Goal: Information Seeking & Learning: Learn about a topic

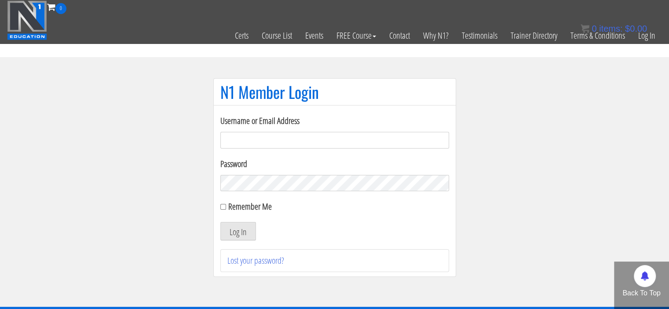
type input "benhouse"
click at [220, 222] on button "Log In" at bounding box center [238, 231] width 36 height 18
click at [220, 210] on div "Remember Me" at bounding box center [334, 206] width 229 height 13
click at [221, 208] on input "Remember Me" at bounding box center [223, 207] width 6 height 6
checkbox input "true"
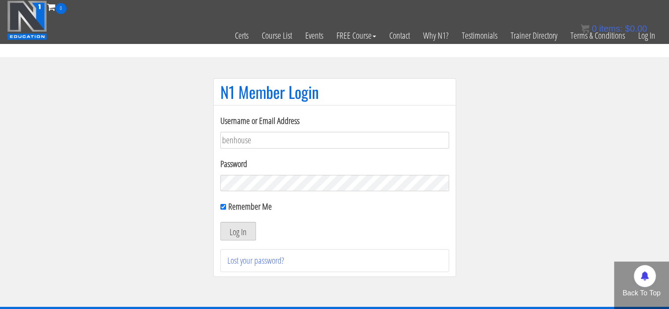
click at [229, 223] on button "Log In" at bounding box center [238, 231] width 36 height 18
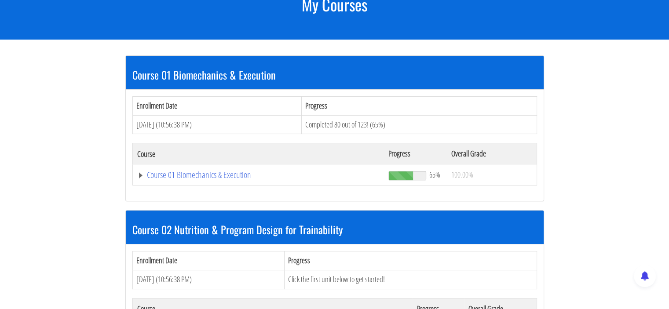
scroll to position [138, 0]
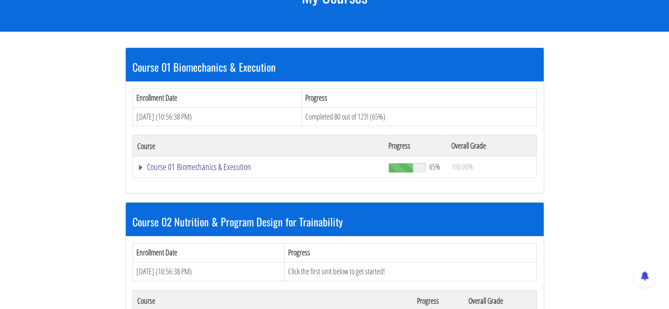
click at [138, 164] on link "Course 01 Biomechanics & Execution" at bounding box center [258, 167] width 243 height 9
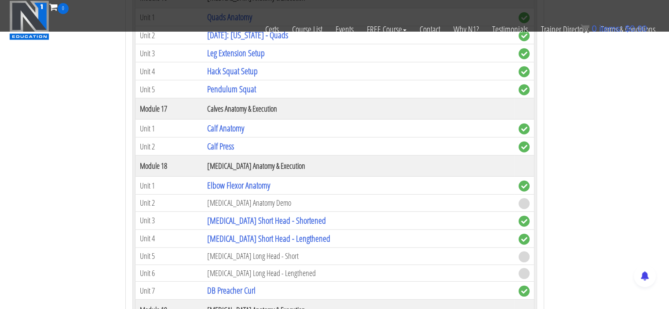
scroll to position [2386, 0]
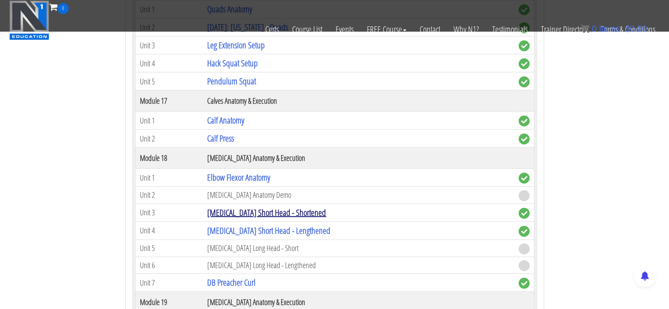
click at [257, 208] on link "[MEDICAL_DATA] Short Head - Shortened" at bounding box center [266, 213] width 119 height 12
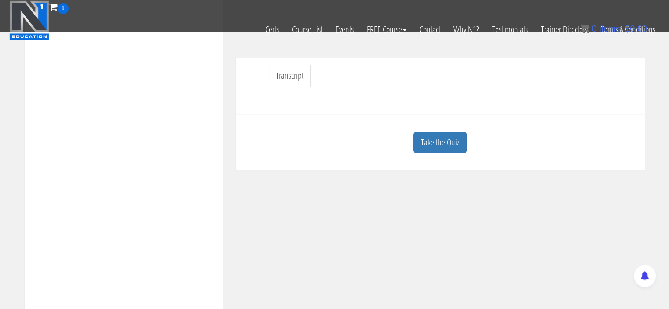
scroll to position [234, 0]
click at [444, 135] on link "Take the Quiz" at bounding box center [439, 141] width 53 height 22
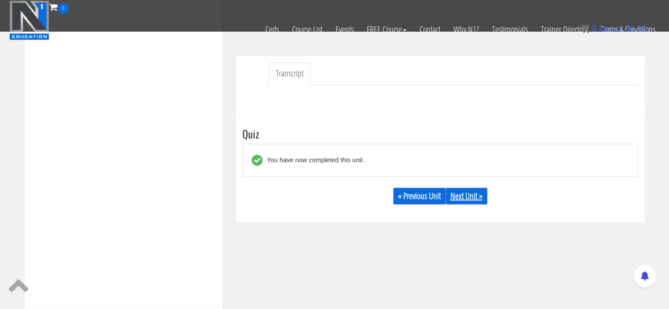
click at [459, 200] on link "Next Unit »" at bounding box center [466, 196] width 42 height 17
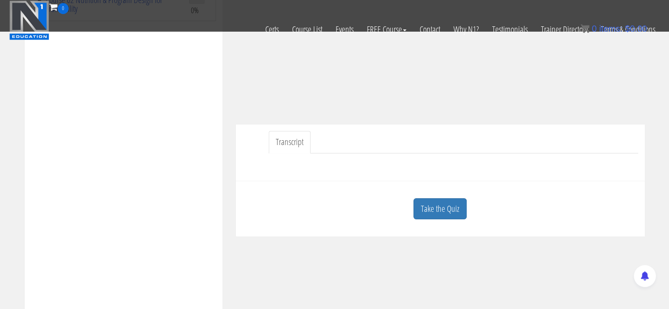
scroll to position [224, 0]
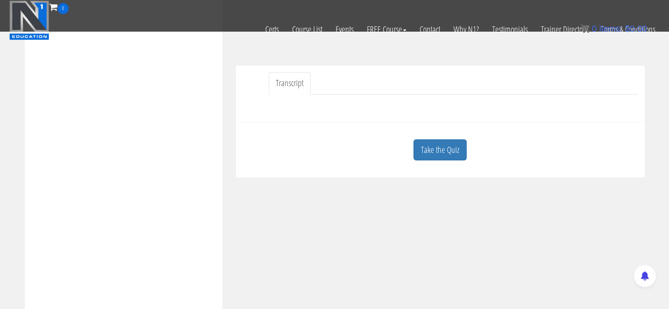
click at [445, 147] on link "Take the Quiz" at bounding box center [439, 150] width 53 height 22
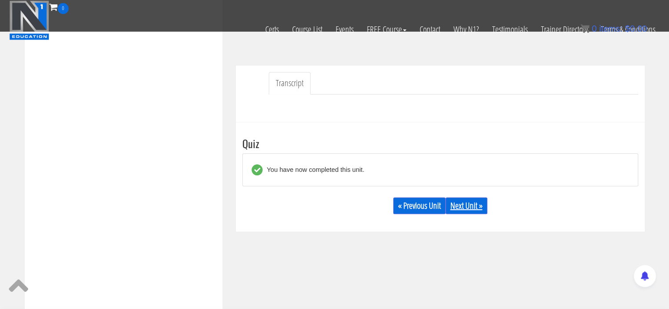
click at [463, 210] on link "Next Unit »" at bounding box center [466, 205] width 42 height 17
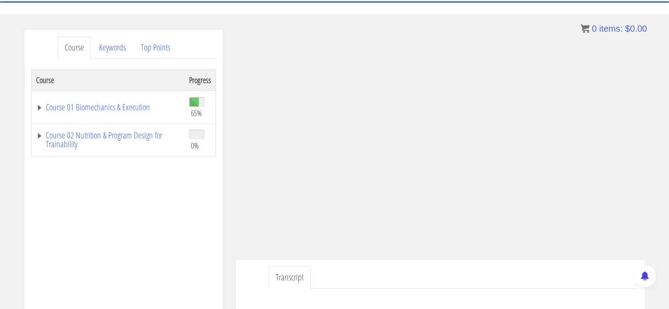
scroll to position [91, 0]
